Goal: Task Accomplishment & Management: Manage account settings

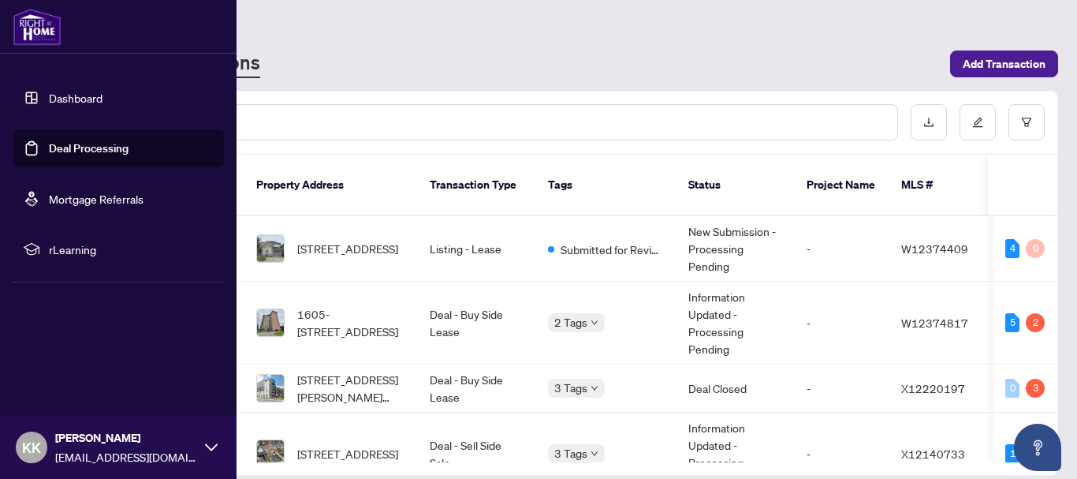
click at [91, 141] on link "Deal Processing" at bounding box center [89, 148] width 80 height 14
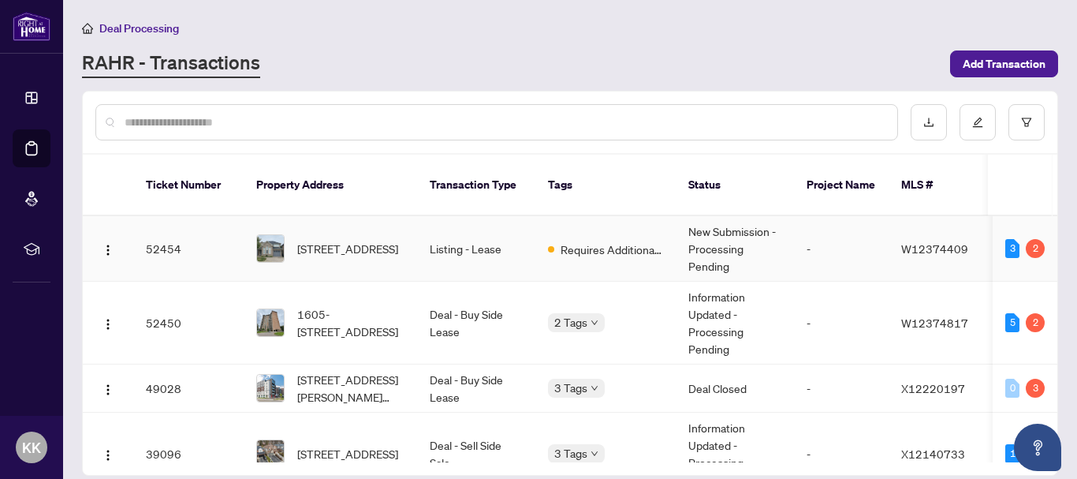
click at [457, 237] on td "Listing - Lease" at bounding box center [476, 248] width 118 height 65
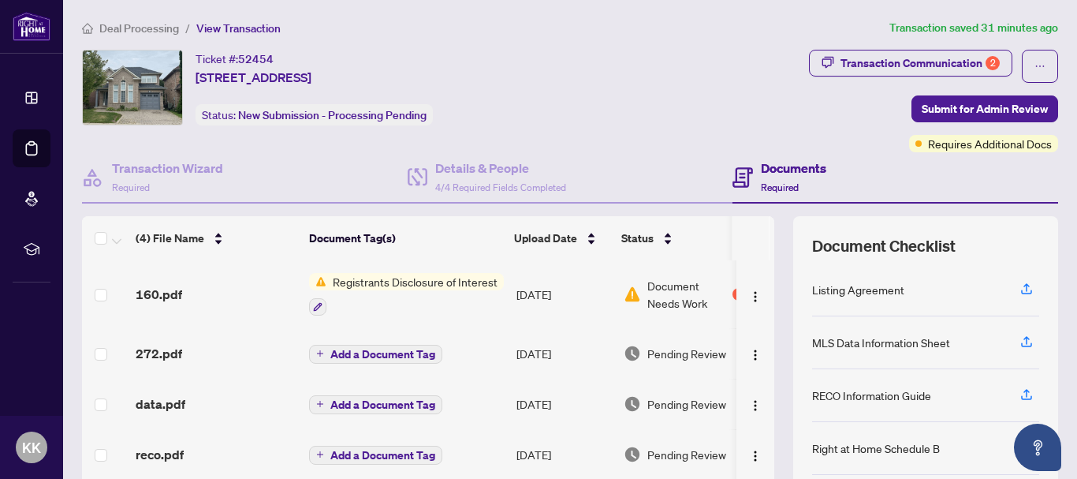
click at [394, 278] on span "Registrants Disclosure of Interest" at bounding box center [414, 281] width 177 height 17
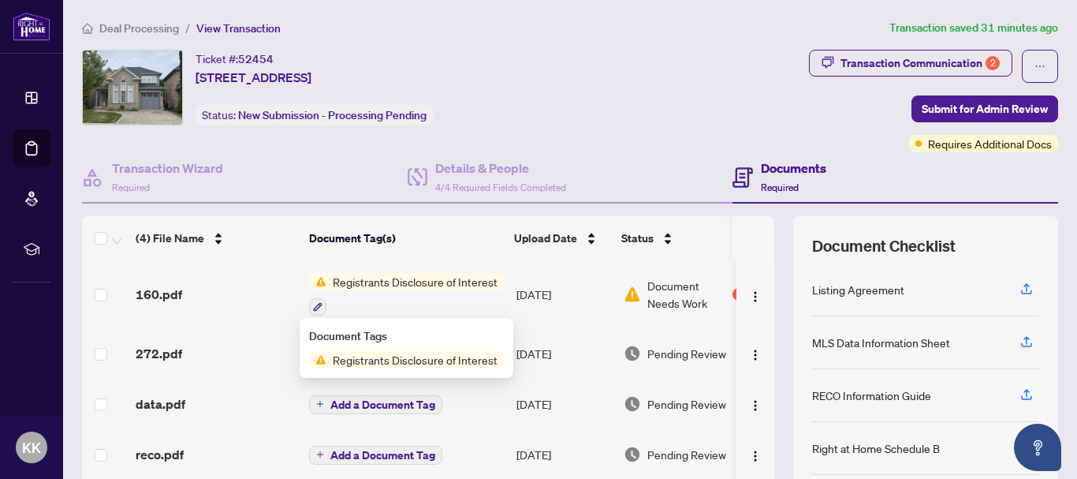
click at [937, 32] on article "Transaction saved 31 minutes ago" at bounding box center [973, 28] width 169 height 18
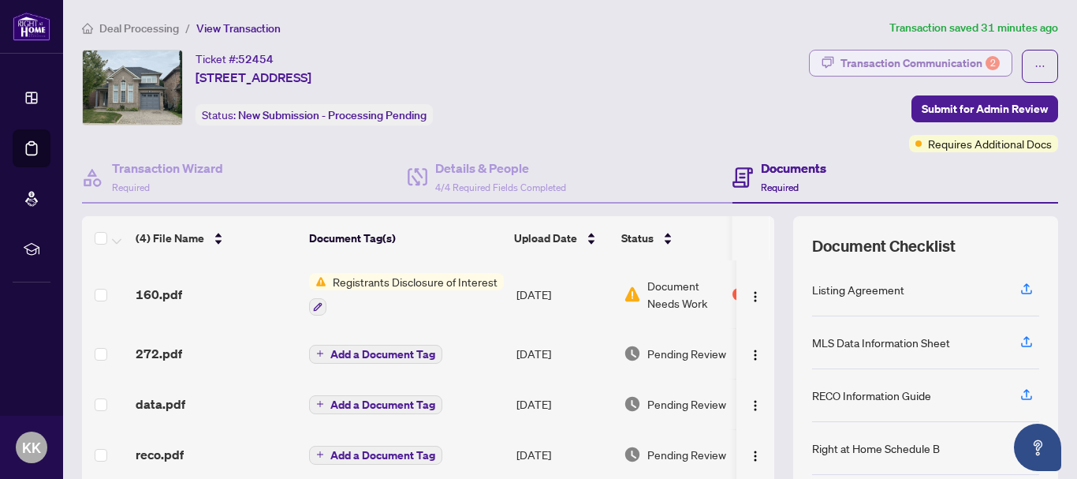
click at [900, 59] on div "Transaction Communication 2" at bounding box center [919, 62] width 159 height 25
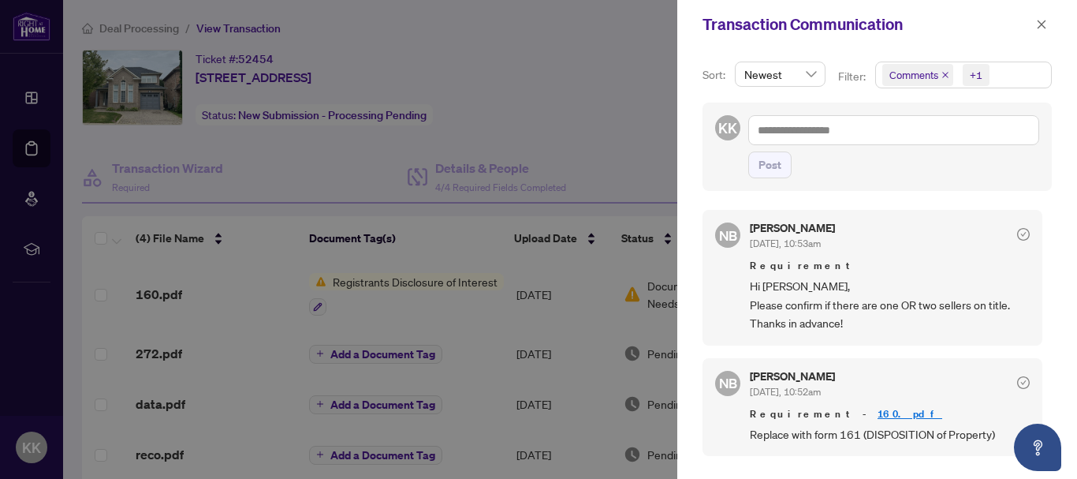
click at [579, 102] on div at bounding box center [538, 239] width 1077 height 479
click at [590, 142] on div at bounding box center [538, 239] width 1077 height 479
click at [1044, 24] on icon "close" at bounding box center [1041, 24] width 11 height 11
